Goal: Task Accomplishment & Management: Manage account settings

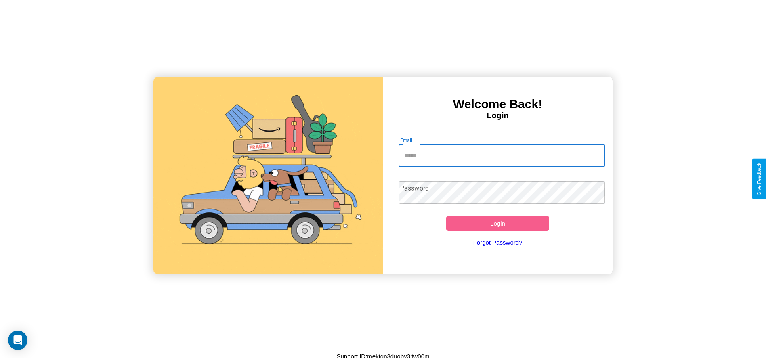
click at [501, 155] on input "Email" at bounding box center [501, 155] width 206 height 23
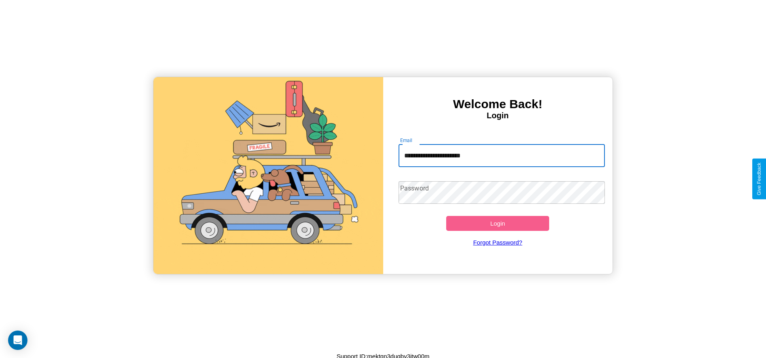
type input "**********"
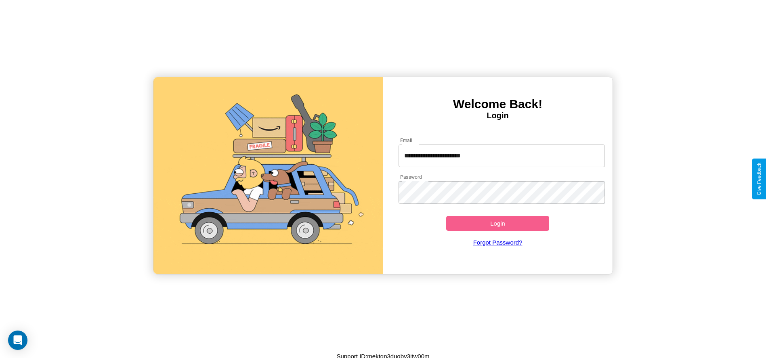
click at [497, 223] on button "Login" at bounding box center [497, 223] width 103 height 15
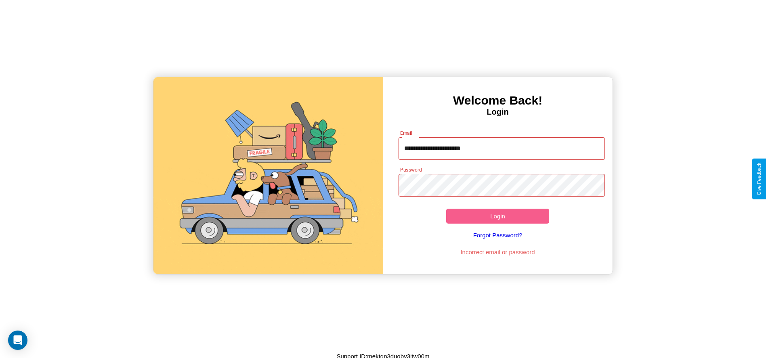
click at [497, 216] on button "Login" at bounding box center [497, 216] width 103 height 15
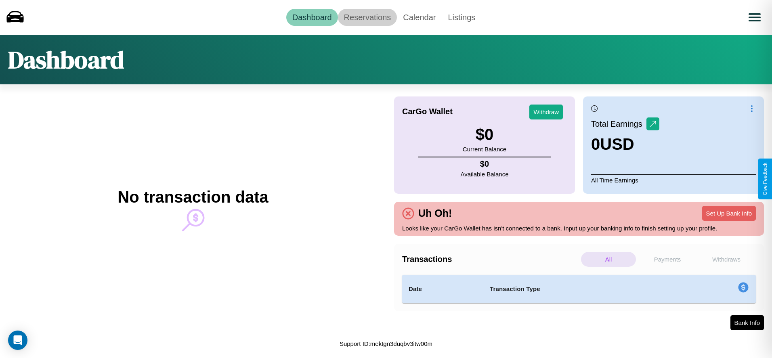
click at [367, 17] on link "Reservations" at bounding box center [367, 17] width 59 height 17
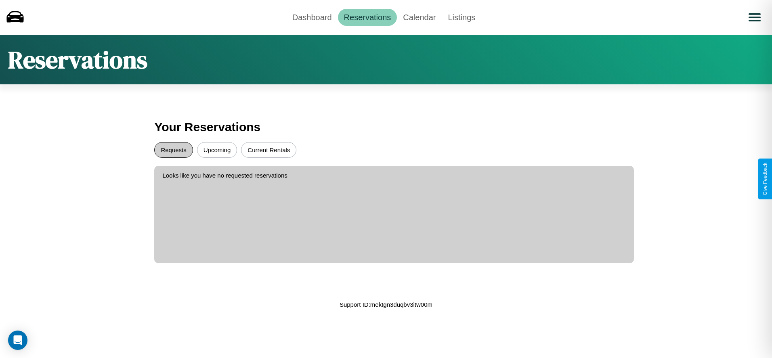
click at [174, 150] on button "Requests" at bounding box center [173, 150] width 38 height 16
click at [217, 150] on button "Upcoming" at bounding box center [217, 150] width 40 height 16
